Goal: Task Accomplishment & Management: Manage account settings

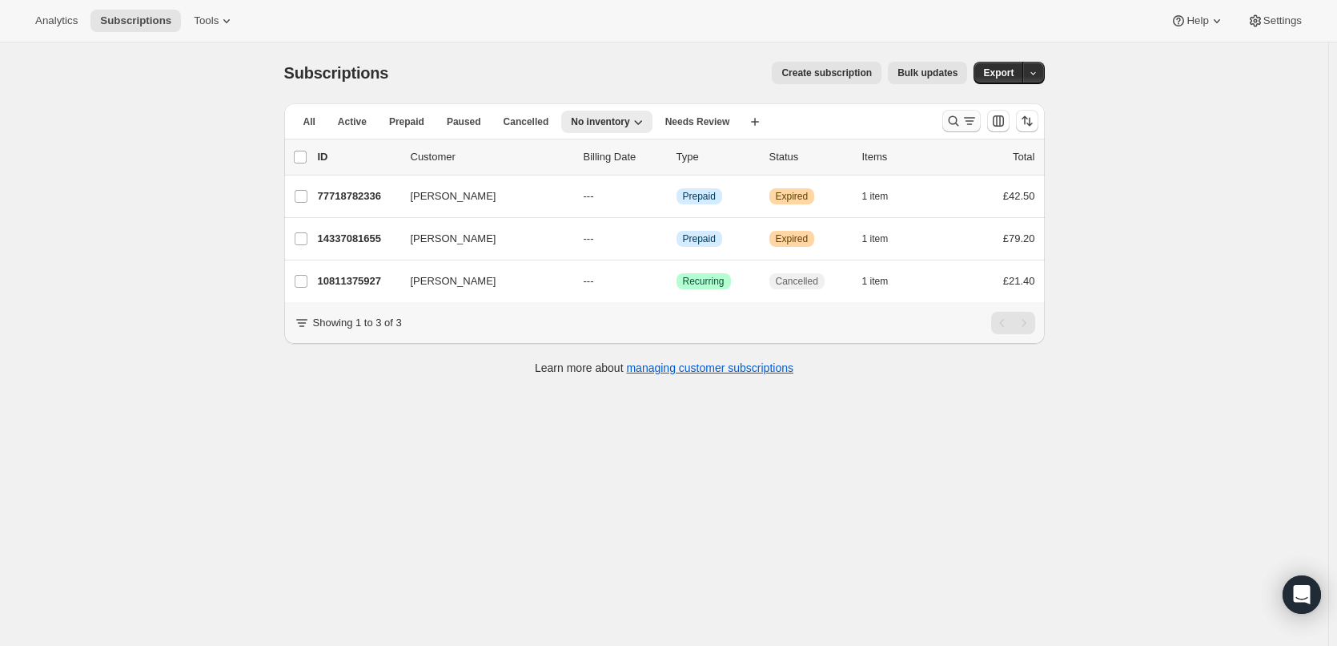
click at [965, 119] on icon "Search and filter results" at bounding box center [970, 121] width 16 height 16
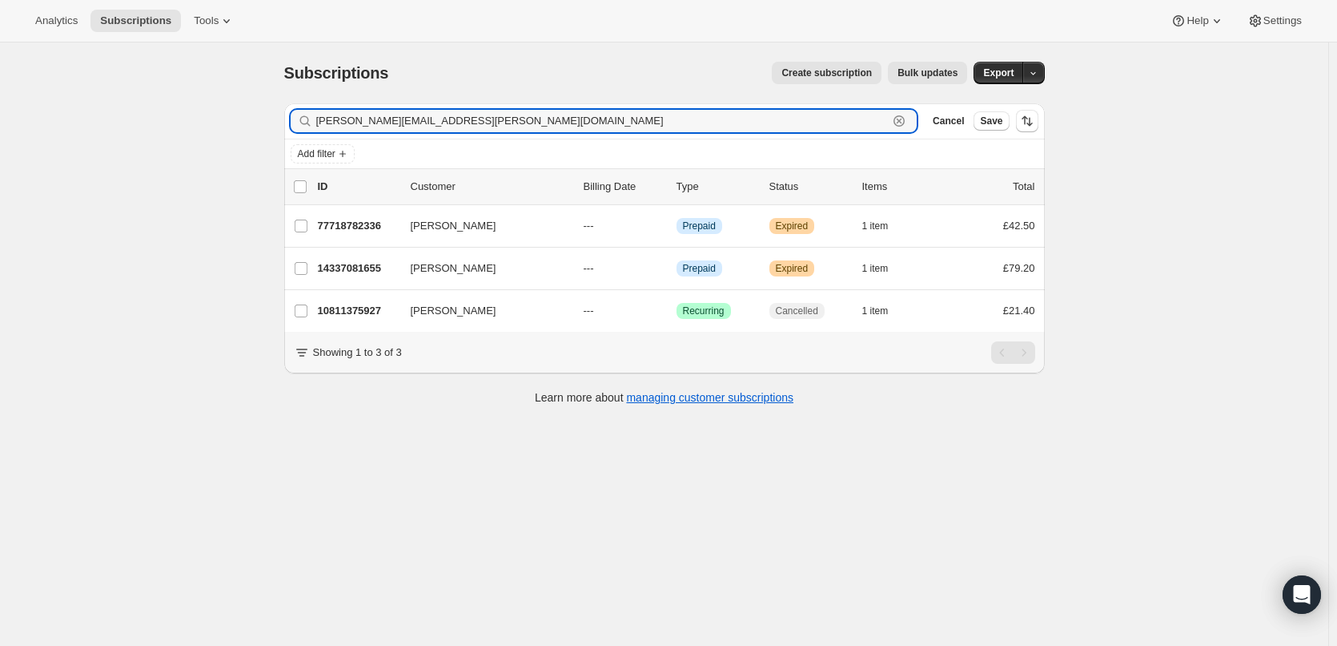
click at [906, 121] on icon "button" at bounding box center [899, 121] width 16 height 16
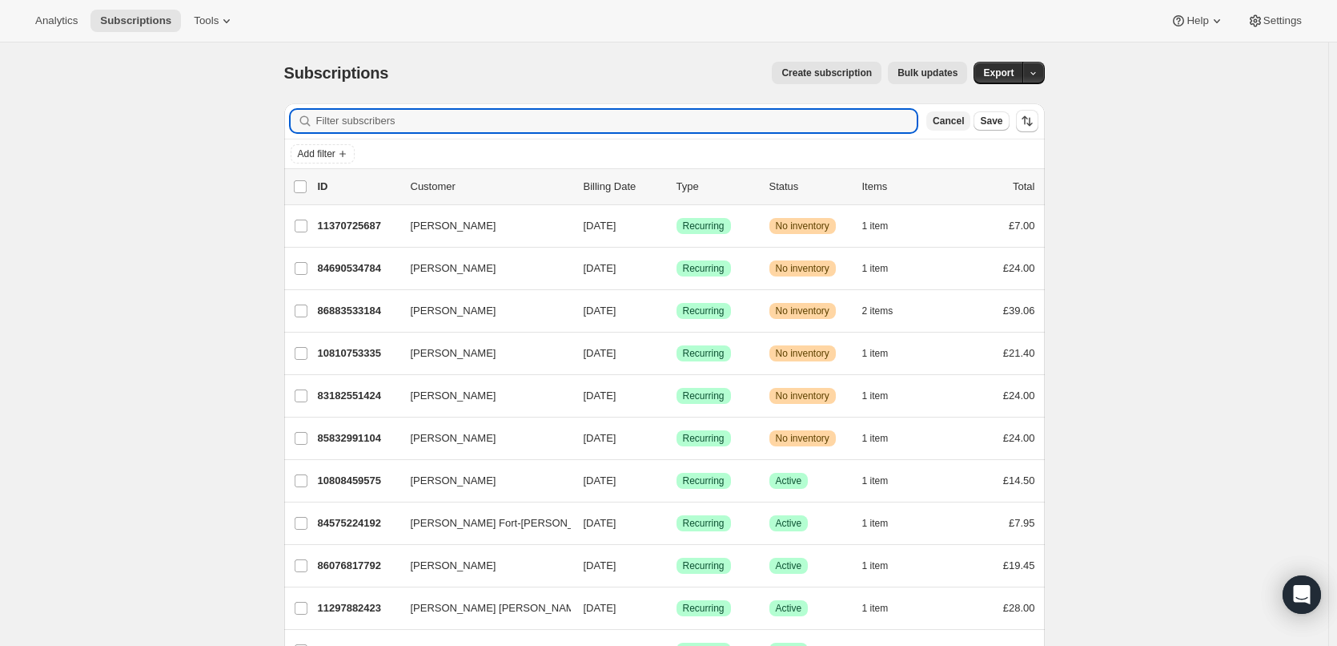
click at [955, 122] on span "Cancel" at bounding box center [948, 121] width 31 height 13
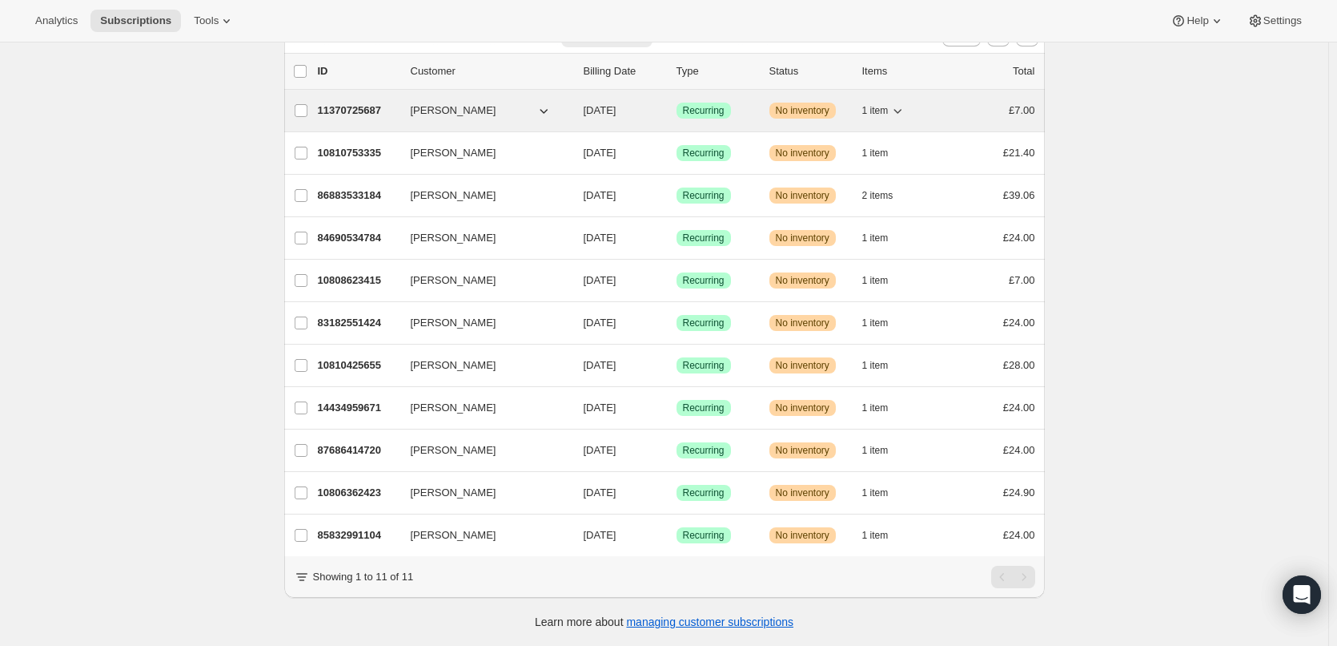
scroll to position [98, 0]
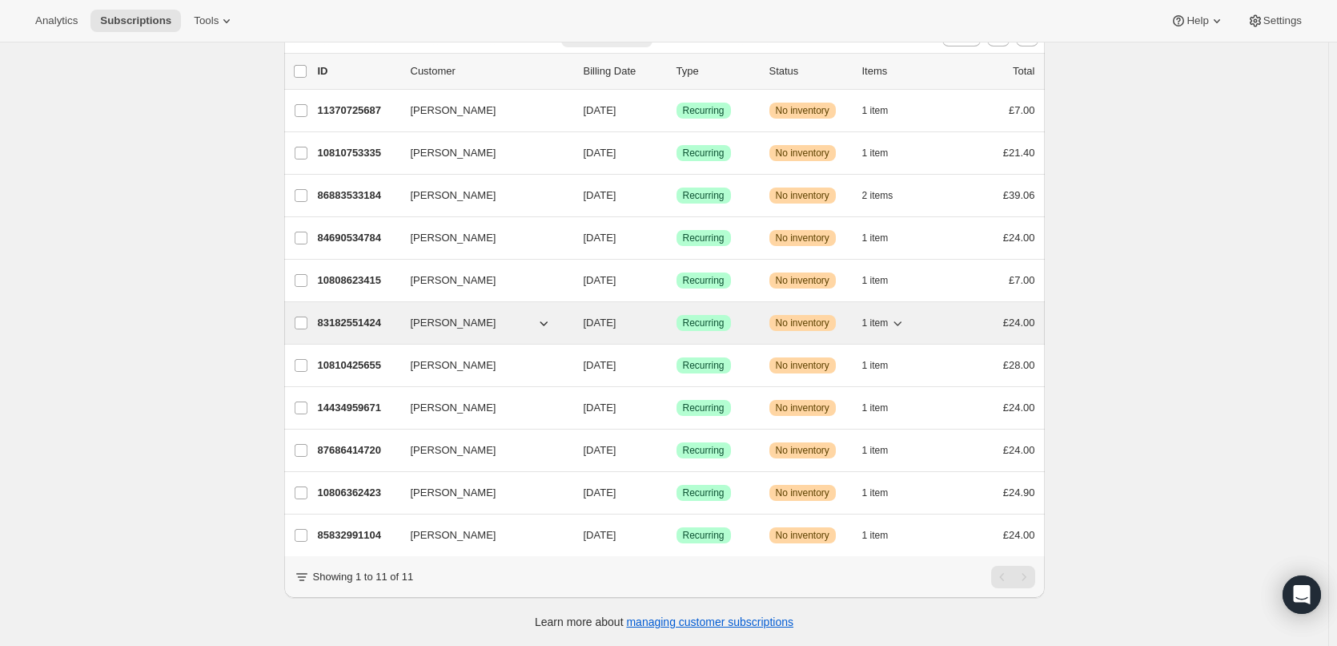
click at [364, 315] on p "83182551424" at bounding box center [358, 323] width 80 height 16
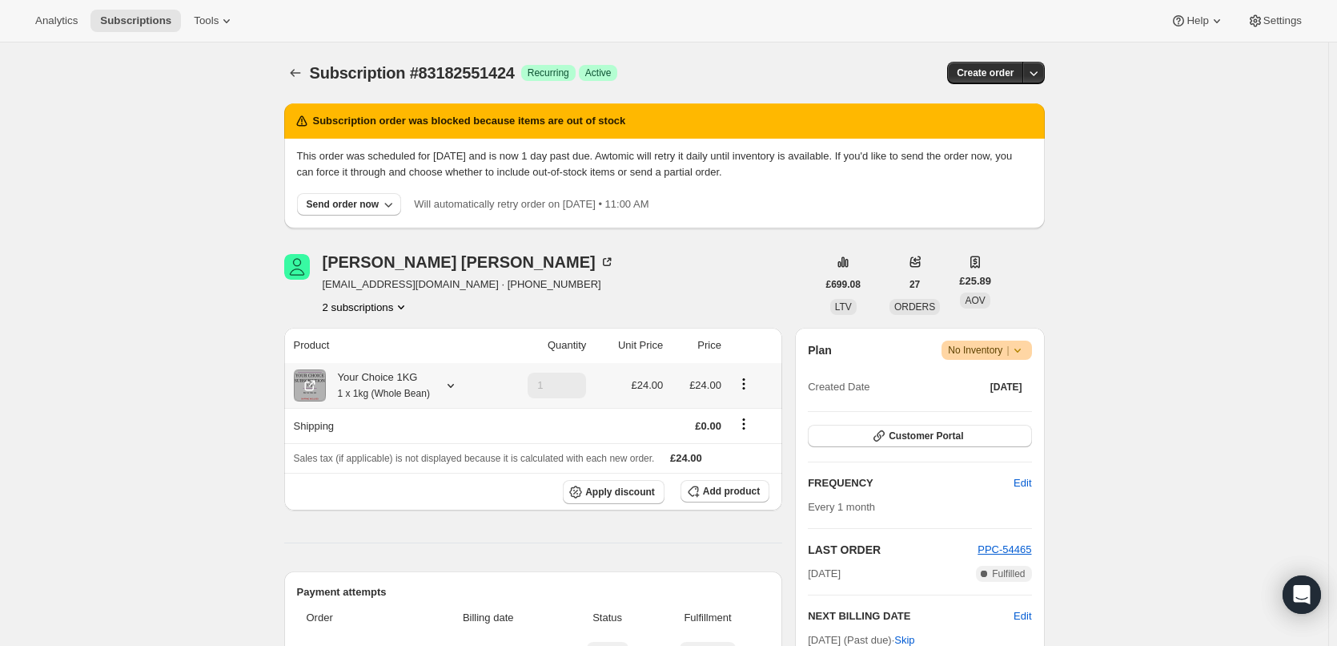
click at [411, 379] on div "Your Choice 1KG 1 x 1kg (Whole Bean)" at bounding box center [378, 385] width 104 height 32
click at [296, 73] on icon "Subscriptions" at bounding box center [295, 73] width 10 height 8
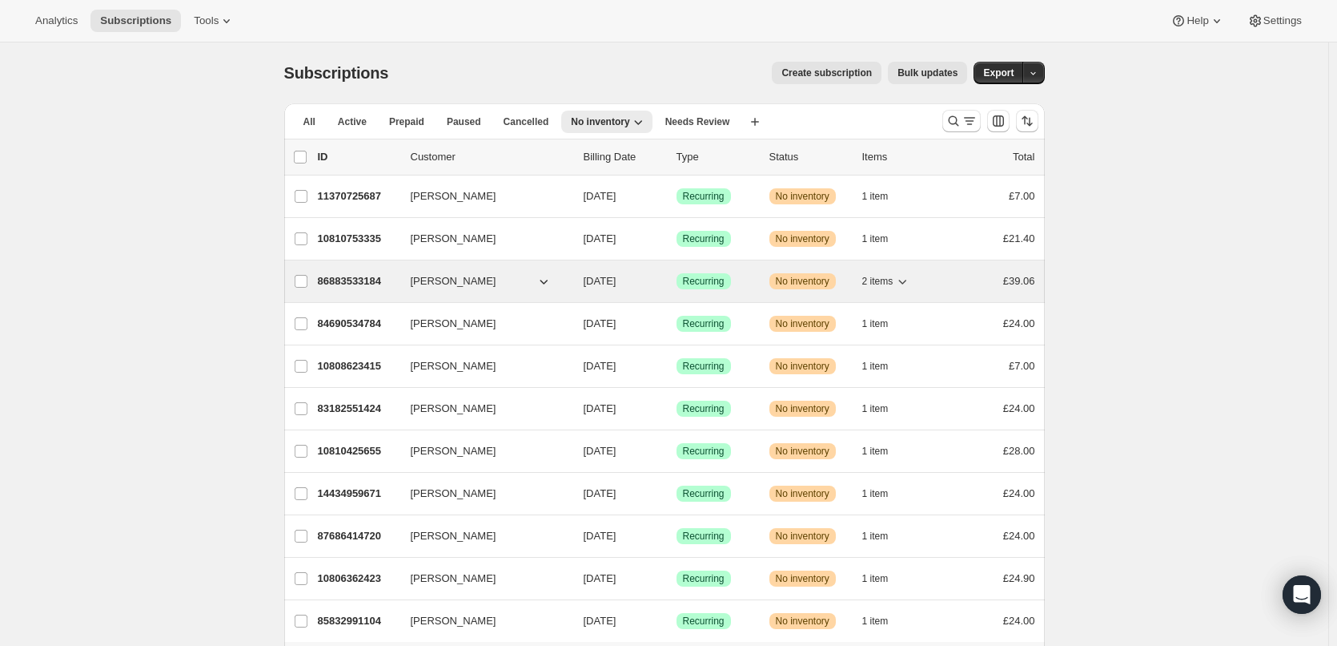
click at [358, 278] on p "86883533184" at bounding box center [358, 281] width 80 height 16
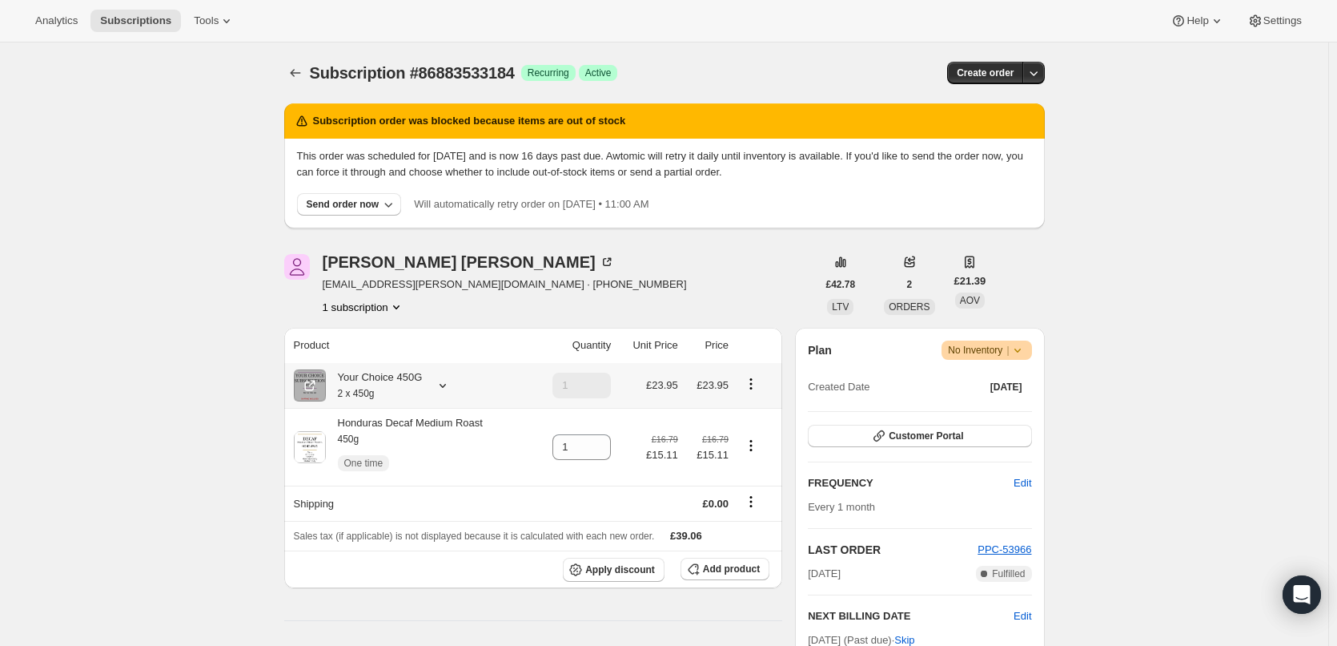
click at [394, 374] on div "Your Choice 450G 2 x 450g" at bounding box center [374, 385] width 97 height 32
